Goal: Task Accomplishment & Management: Complete application form

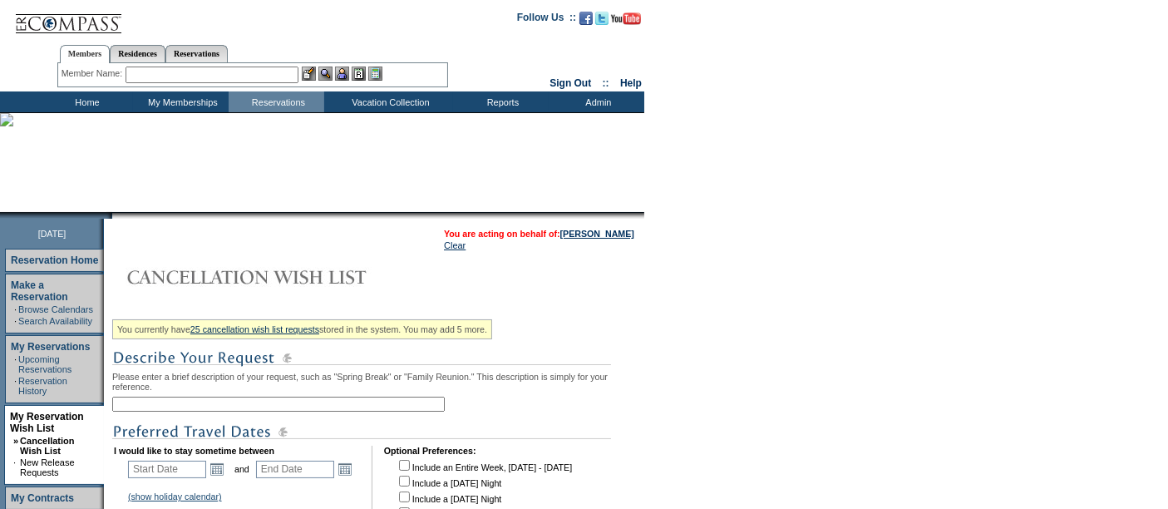
click at [170, 407] on input "text" at bounding box center [278, 404] width 333 height 15
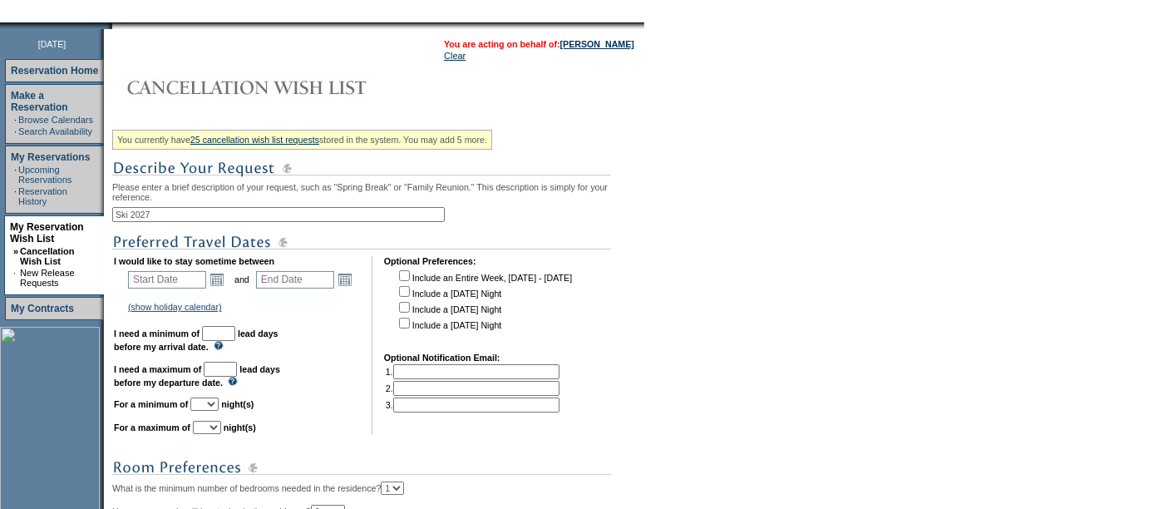
scroll to position [200, 0]
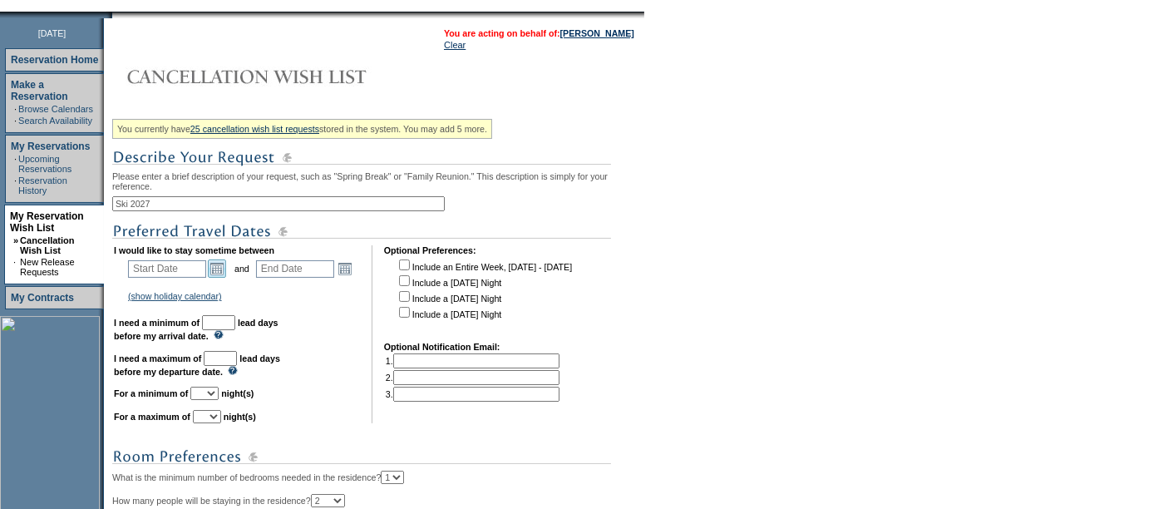
type input "Ski 2027"
click at [223, 264] on link "Open the calendar popup." at bounding box center [217, 268] width 18 height 18
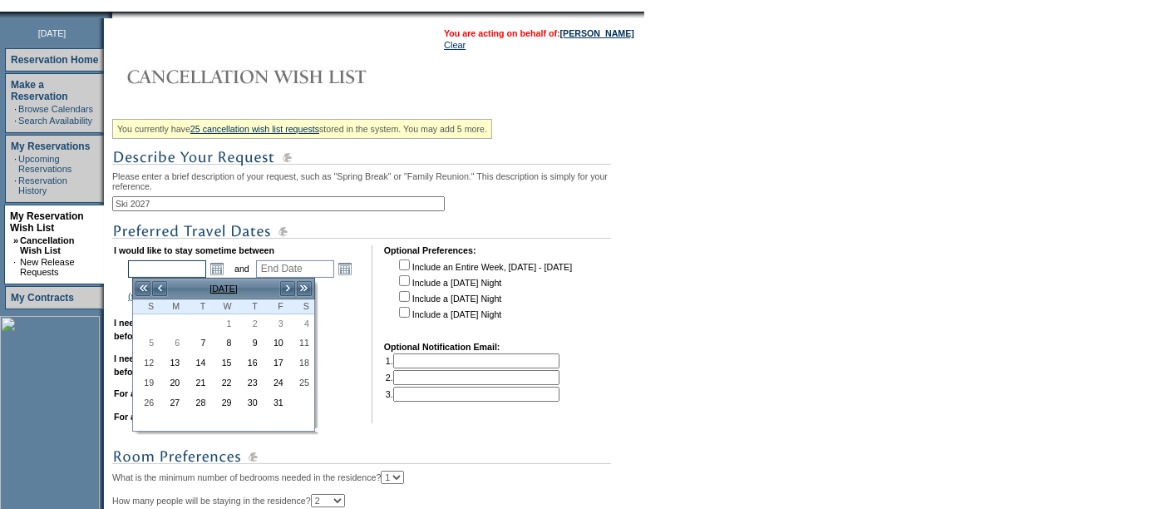
click at [194, 267] on input "text" at bounding box center [167, 268] width 78 height 17
type input "[DATE]"
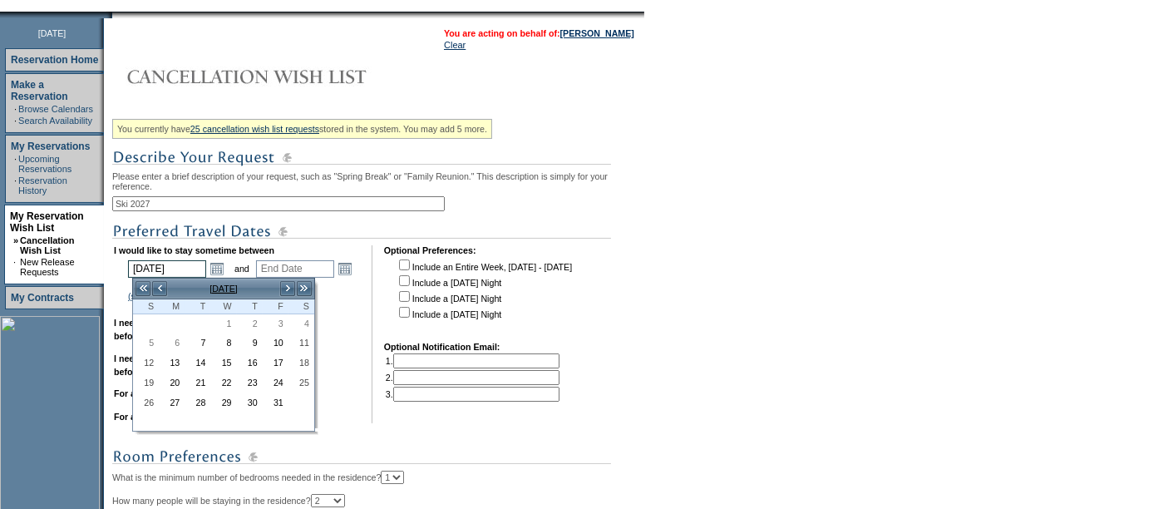
type input "[DATE]"
type input "459"
click at [342, 313] on td "I would like to stay sometime between [DATE] [DATE] Open the calendar popup. an…" at bounding box center [237, 334] width 246 height 178
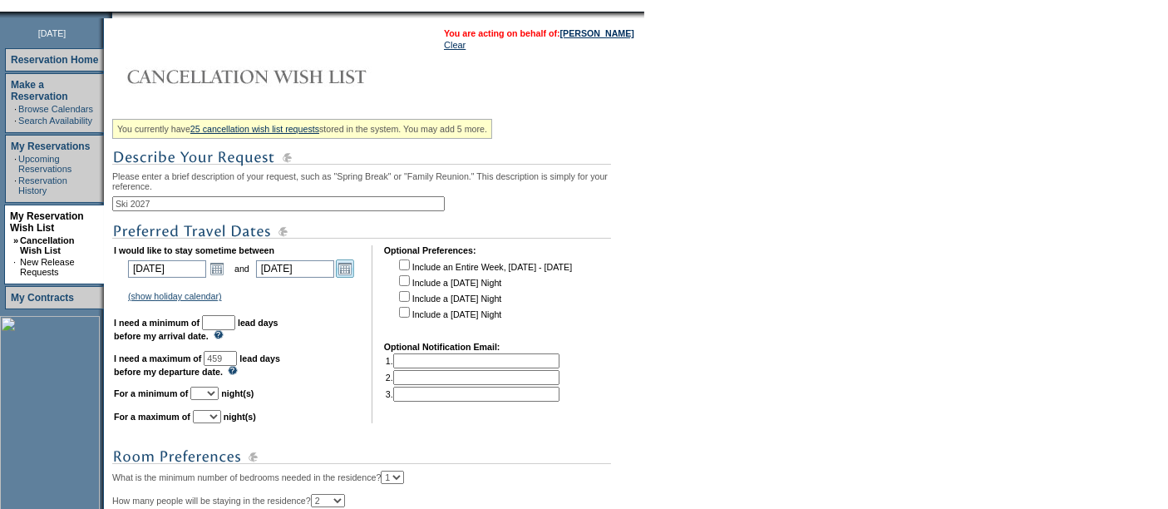
click at [345, 264] on link "Open the calendar popup." at bounding box center [345, 268] width 18 height 18
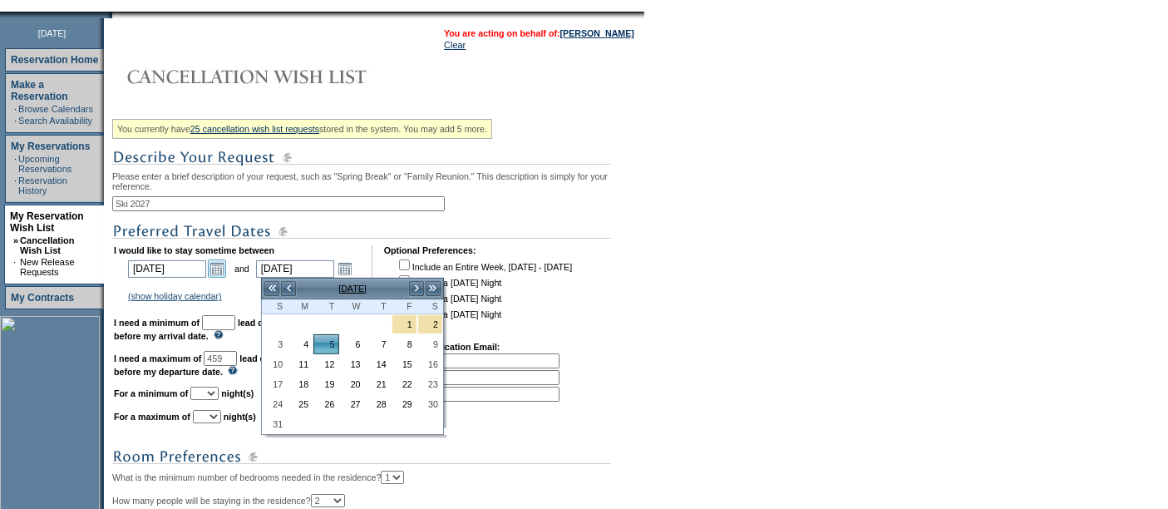
click at [215, 269] on link "Open the calendar popup." at bounding box center [217, 268] width 18 height 18
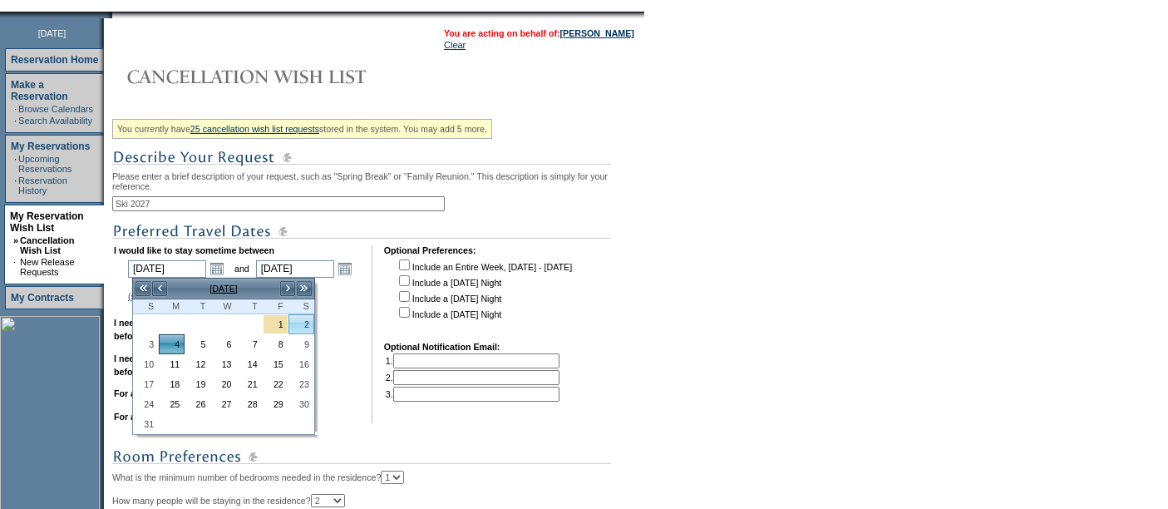
click at [294, 325] on link "2" at bounding box center [301, 324] width 24 height 18
type input "[DATE]"
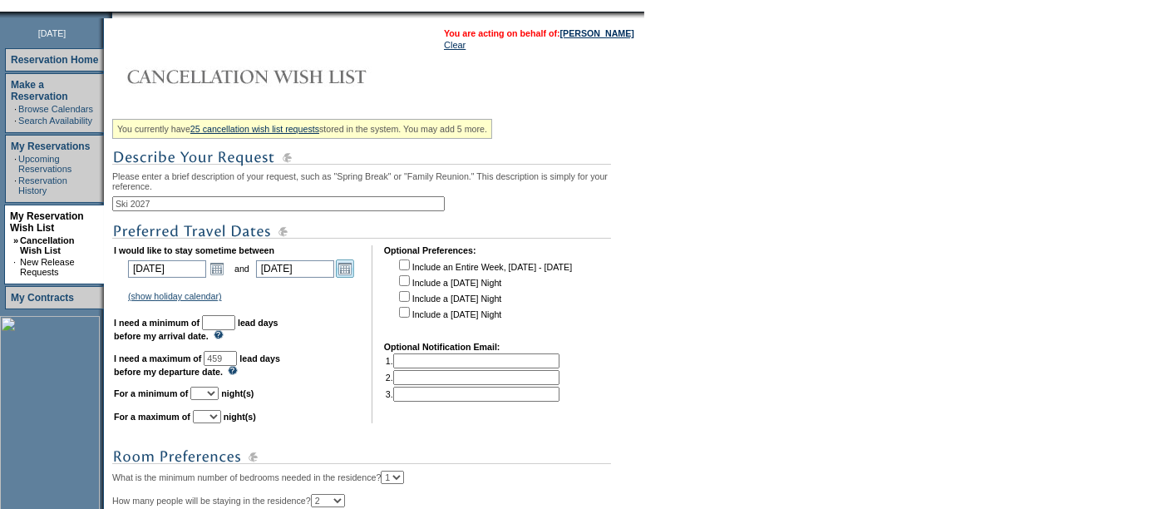
click at [353, 262] on link "Open the calendar popup." at bounding box center [345, 268] width 18 height 18
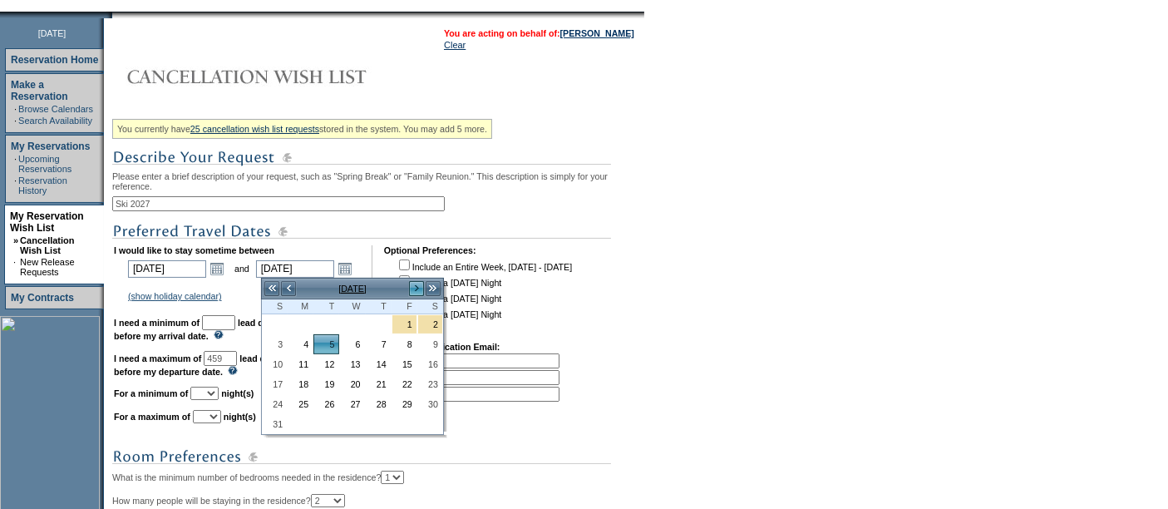
click at [417, 290] on link ">" at bounding box center [416, 288] width 17 height 17
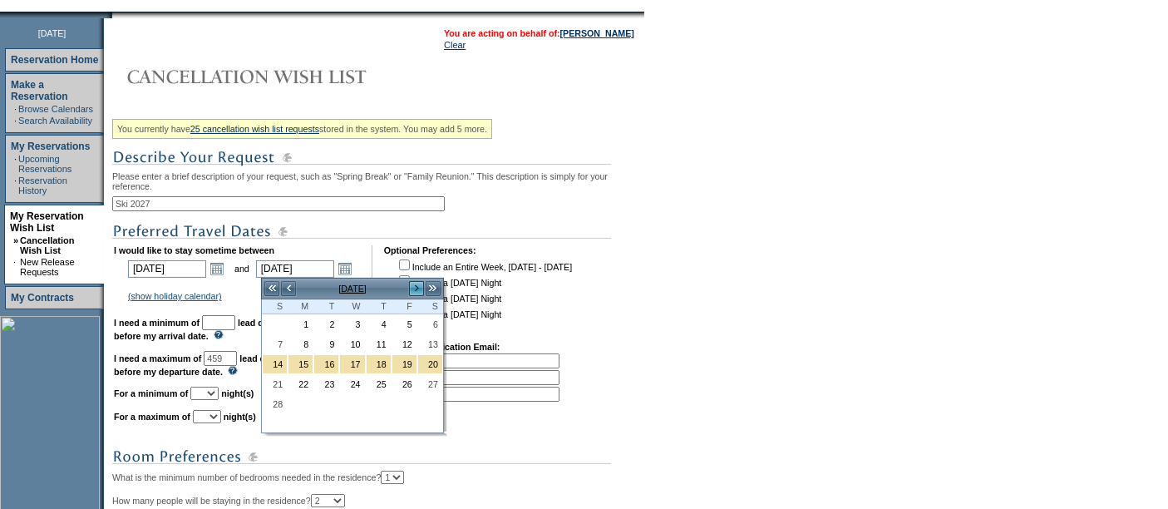
click at [417, 290] on link ">" at bounding box center [416, 288] width 17 height 17
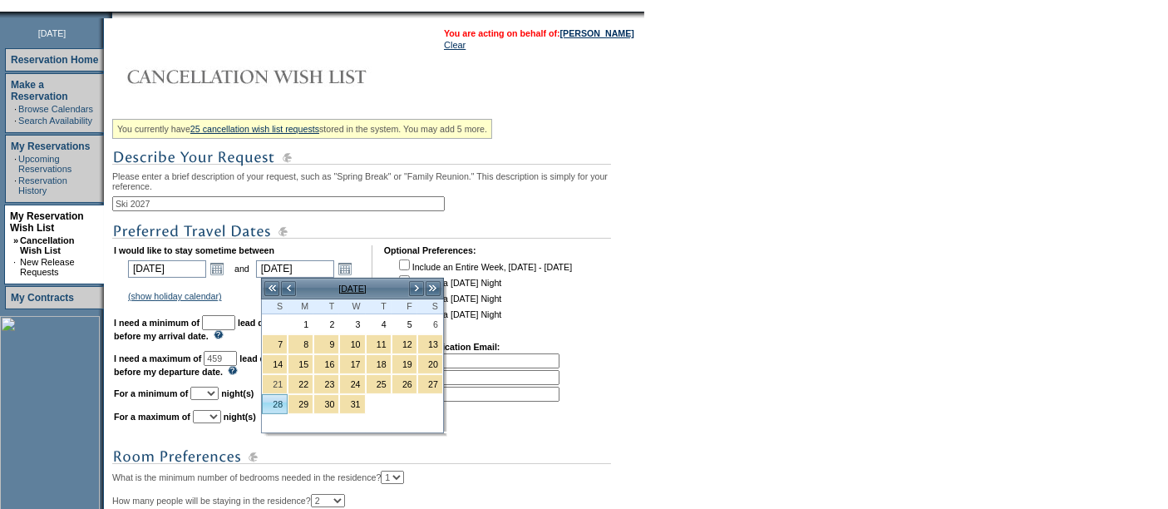
click at [273, 396] on link "28" at bounding box center [275, 404] width 24 height 18
type input "[DATE]"
type input "541"
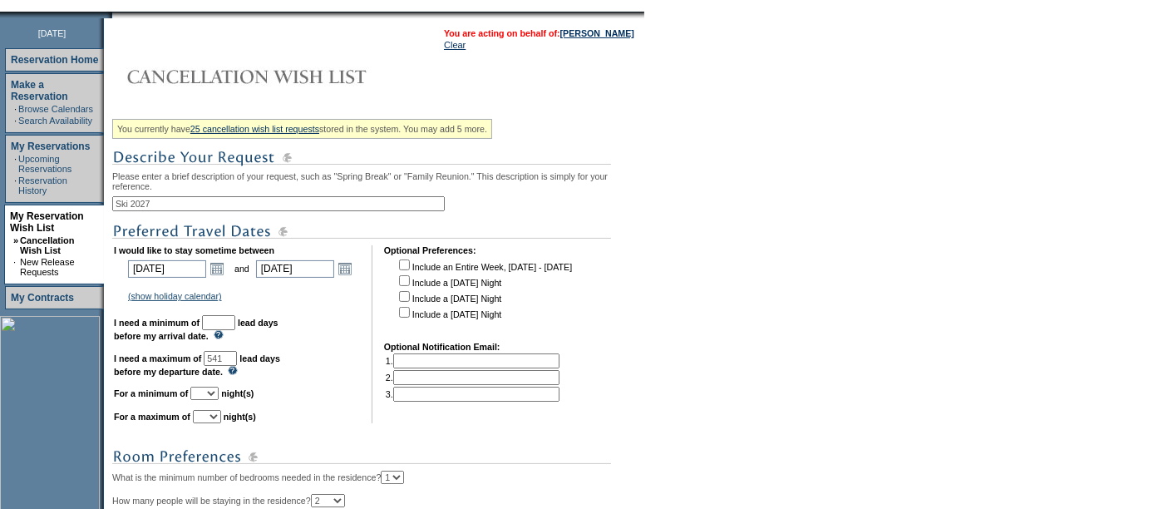
click at [235, 316] on input "text" at bounding box center [218, 322] width 33 height 15
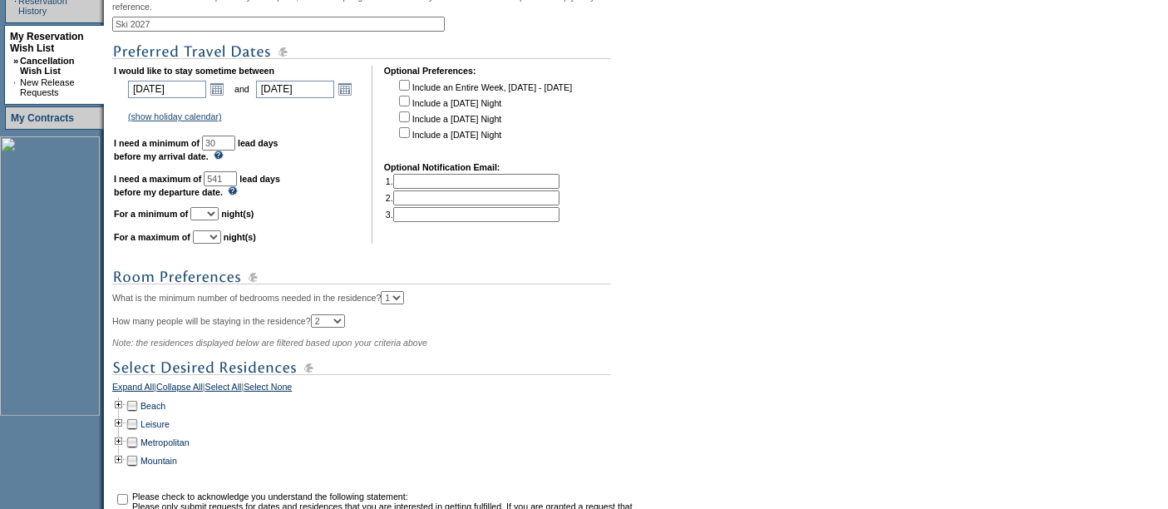
scroll to position [392, 0]
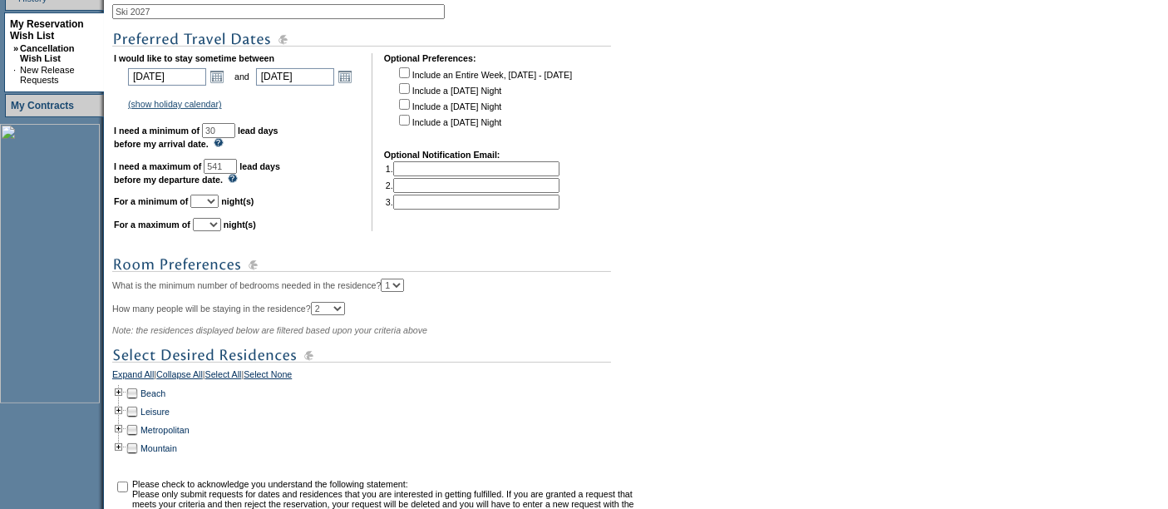
type input "30"
click at [219, 205] on select "1 2 3 4 5 6 7 8 9 10 11 12 13 14" at bounding box center [204, 201] width 28 height 13
select select "5"
click at [210, 195] on select "1 2 3 4 5 6 7 8 9 10 11 12 13 14" at bounding box center [204, 201] width 28 height 13
click at [234, 216] on td "I would like to stay sometime between [DATE] [DATE] Open the calendar popup. <<…" at bounding box center [237, 142] width 246 height 178
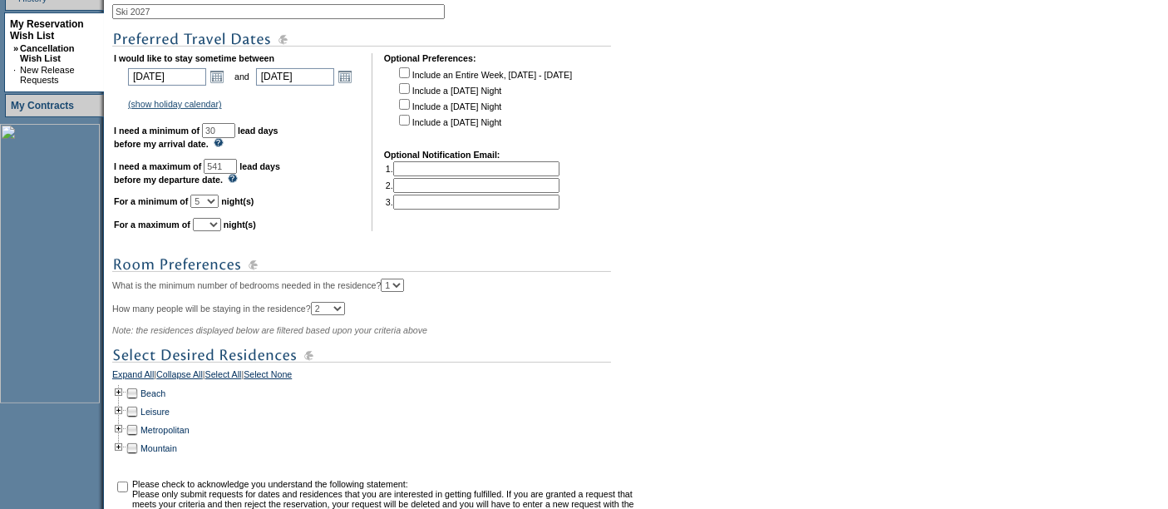
click at [221, 224] on select "1 2 3 4 5 6 7 8 9 10 11 12 13 14" at bounding box center [207, 224] width 28 height 13
select select "7"
click at [213, 218] on select "1 2 3 4 5 6 7 8 9 10 11 12 13 14" at bounding box center [207, 224] width 28 height 13
click at [323, 283] on div "You currently have 25 cancellation wish list requests stored in the system. You…" at bounding box center [376, 243] width 528 height 644
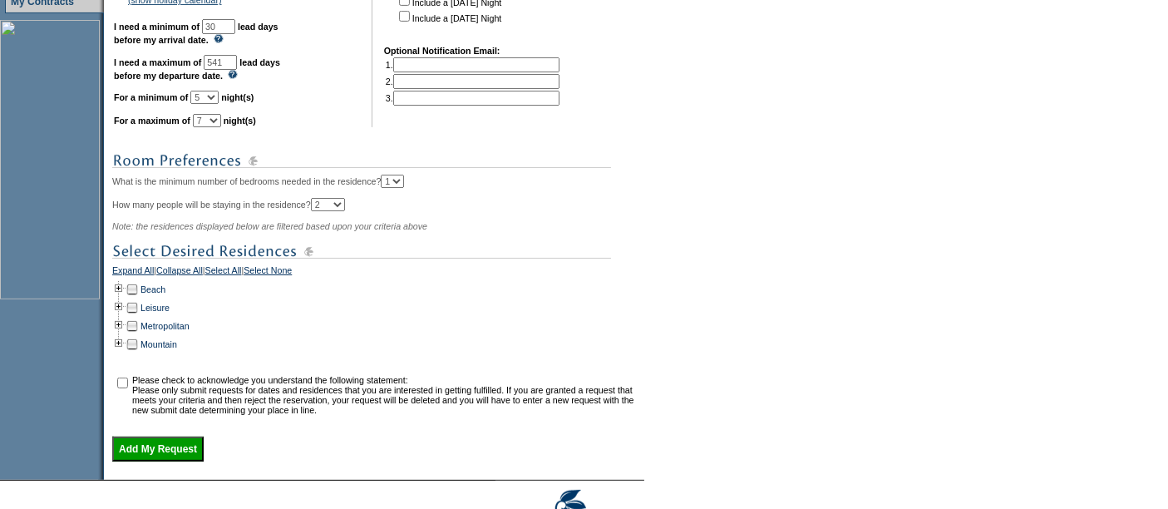
scroll to position [579, 0]
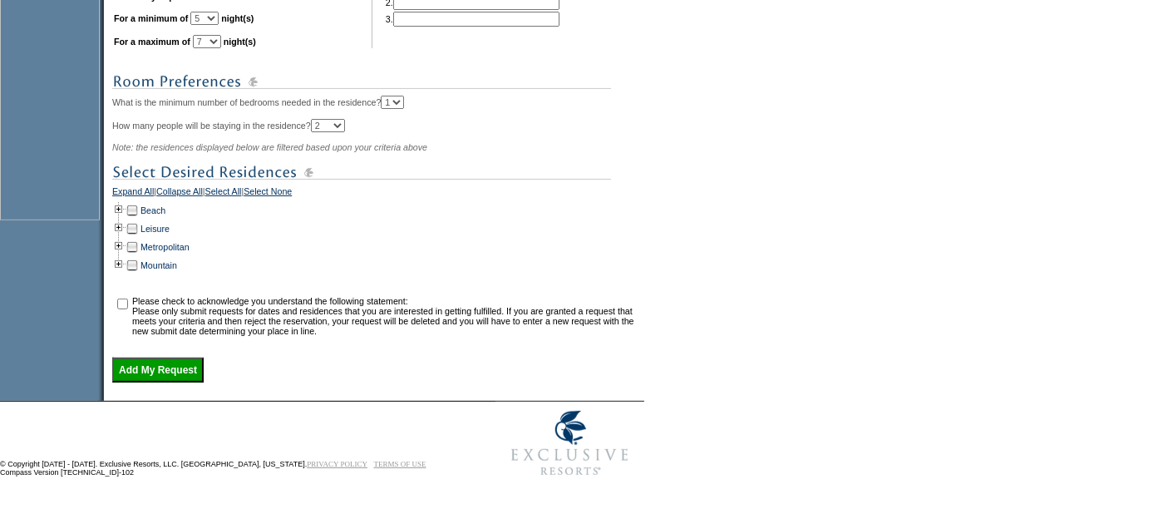
click at [137, 261] on td at bounding box center [132, 265] width 13 height 18
click at [126, 303] on input "checkbox" at bounding box center [122, 304] width 11 height 11
checkbox input "true"
click at [126, 261] on td at bounding box center [118, 265] width 13 height 18
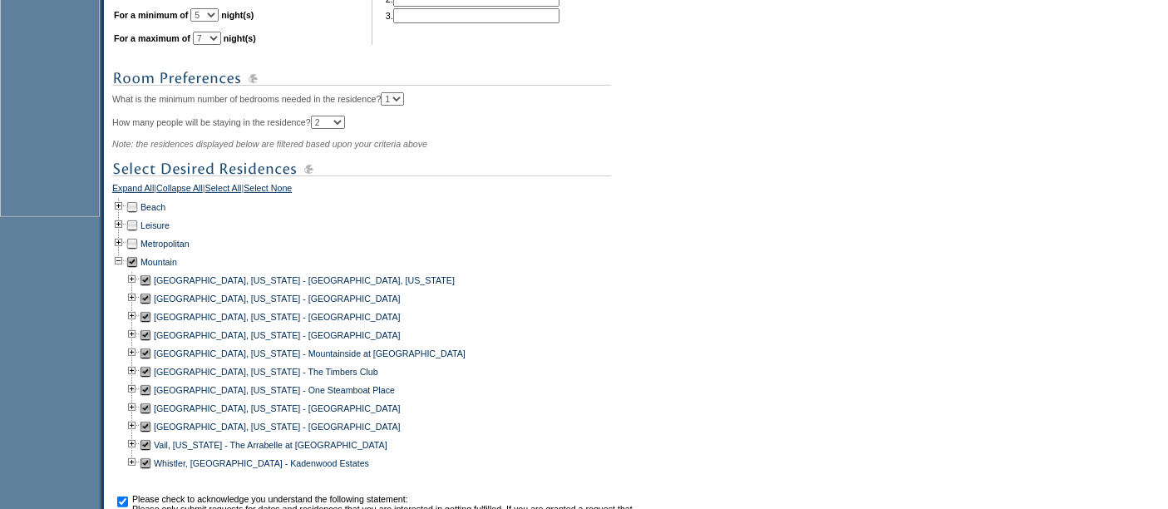
click at [152, 336] on td at bounding box center [145, 335] width 13 height 18
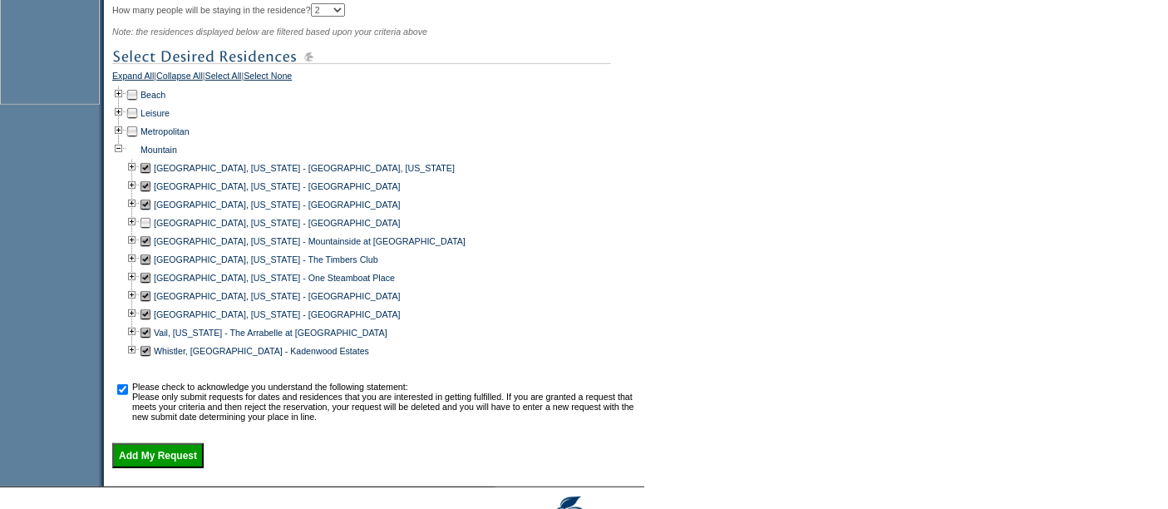
scroll to position [691, 0]
click at [200, 464] on input "Add My Request" at bounding box center [157, 455] width 91 height 25
